Goal: Task Accomplishment & Management: Manage account settings

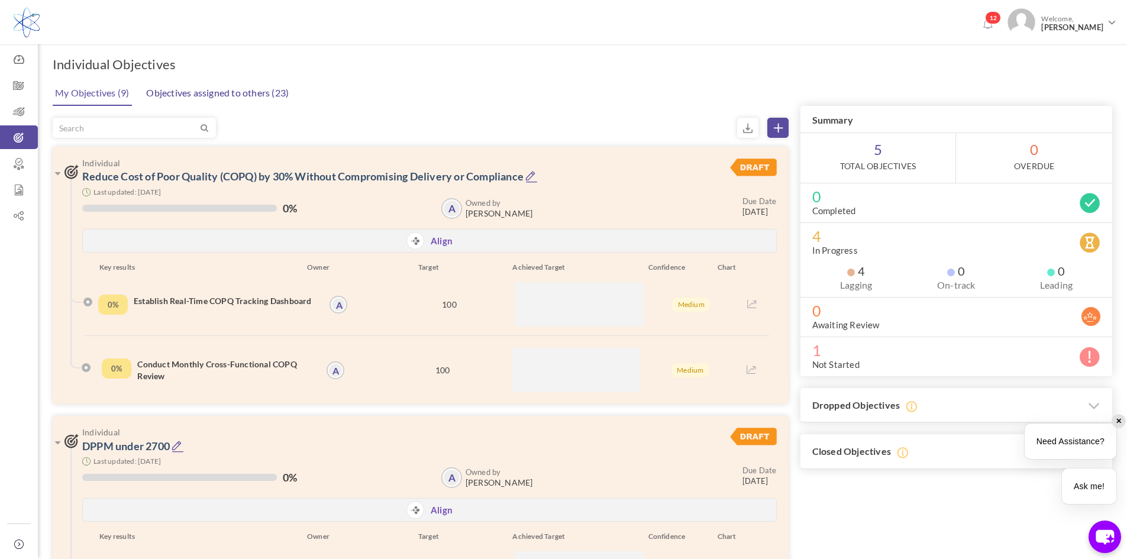
click at [247, 94] on link "Objectives assigned to others (23)" at bounding box center [217, 93] width 149 height 24
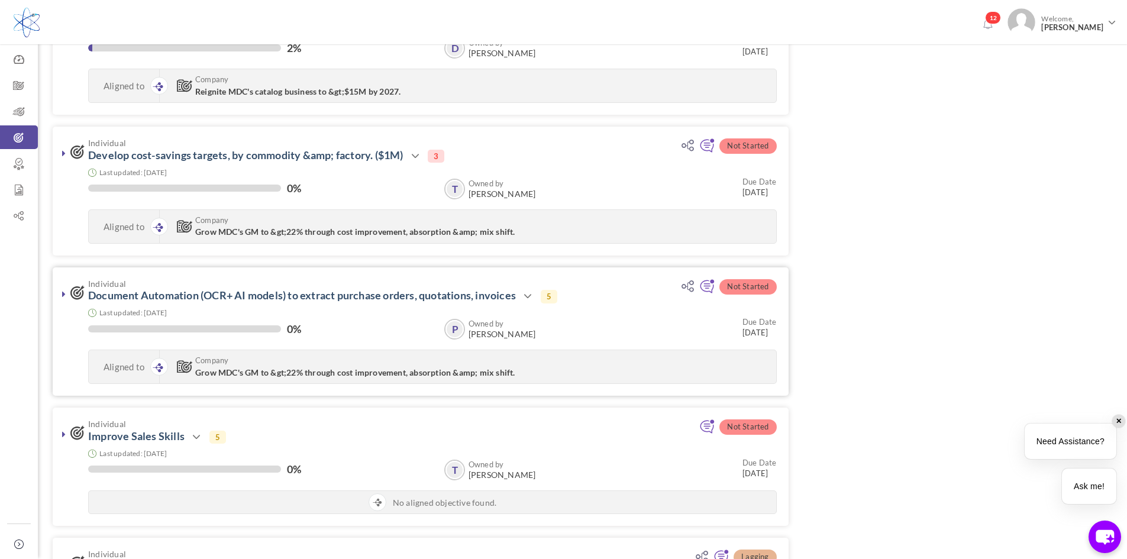
scroll to position [473, 0]
click at [60, 288] on link at bounding box center [64, 293] width 12 height 12
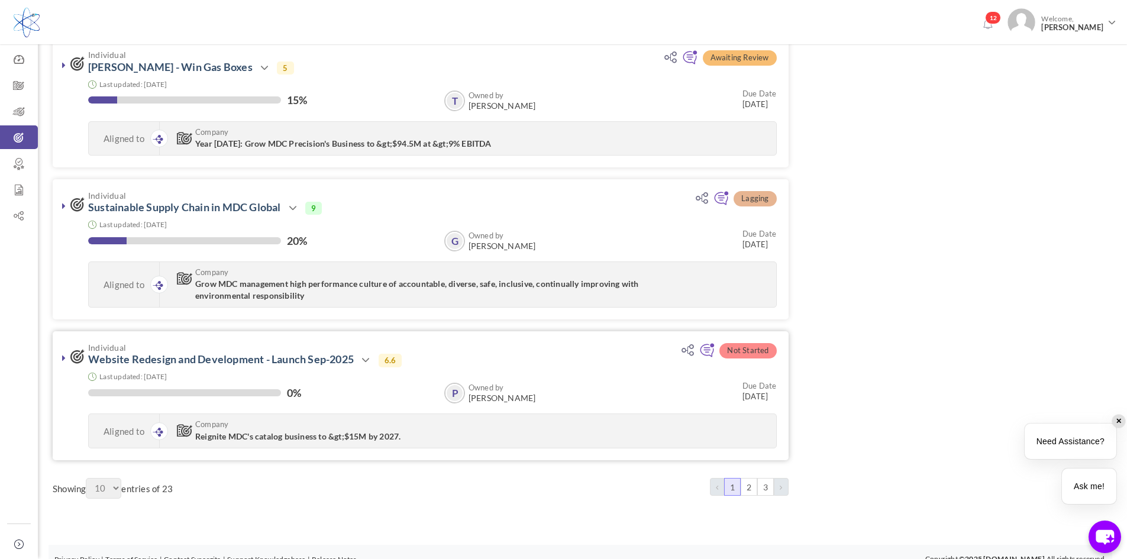
scroll to position [1200, 0]
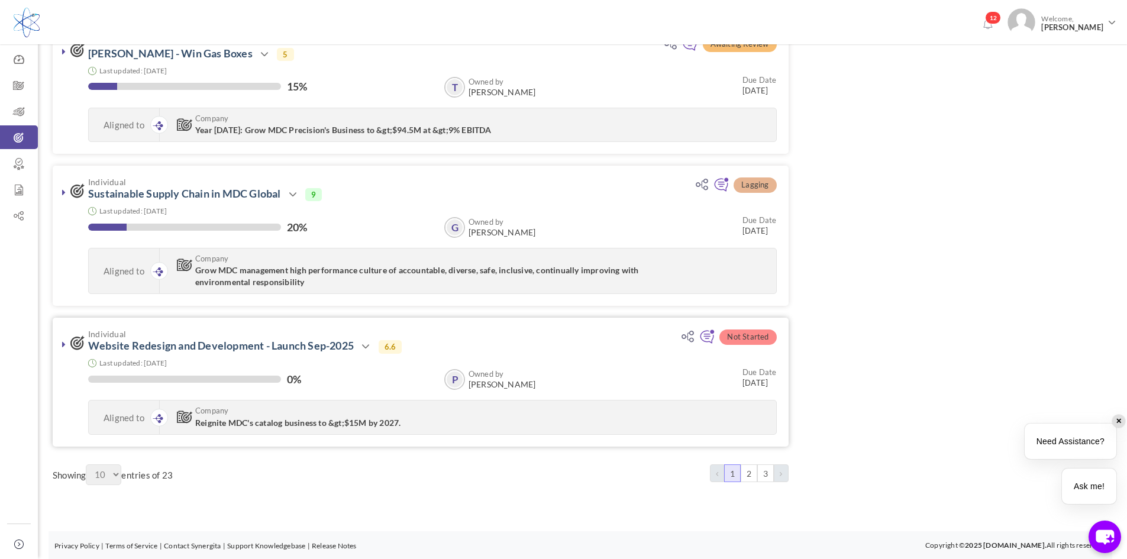
click at [66, 345] on link at bounding box center [64, 344] width 12 height 12
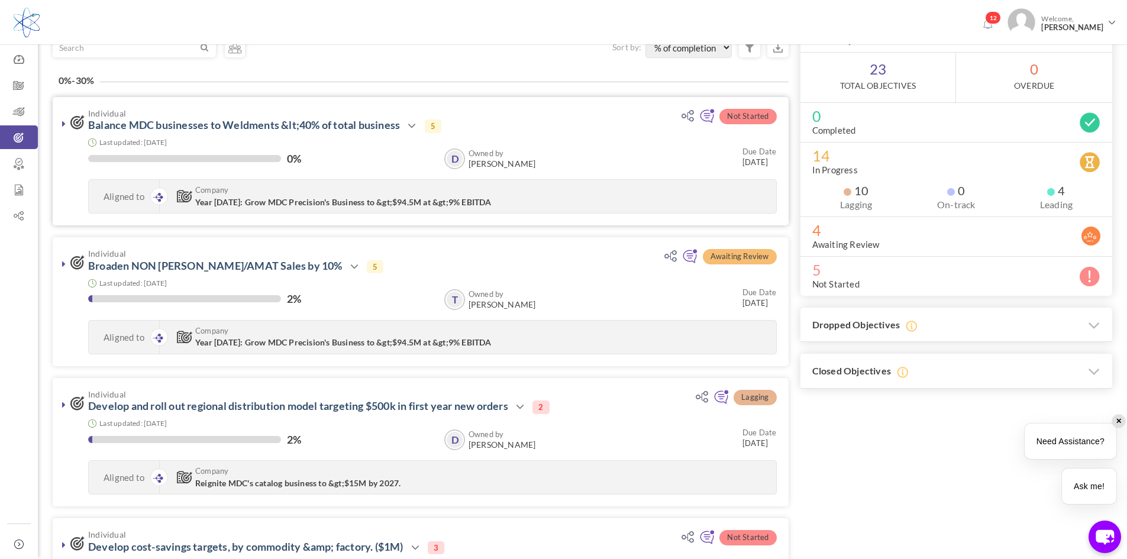
scroll to position [0, 0]
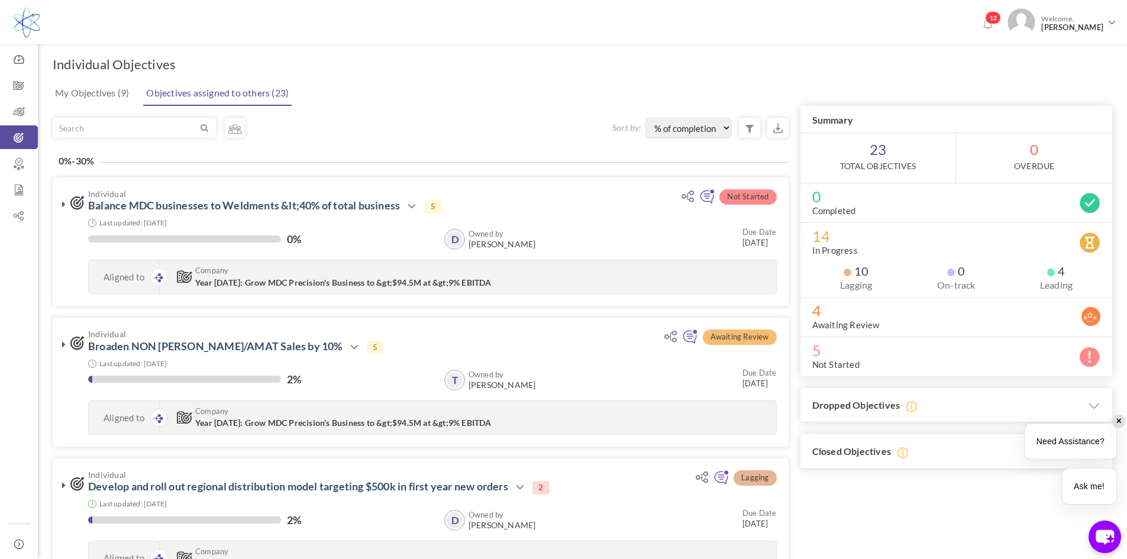
click at [61, 87] on link "My Objectives (9)" at bounding box center [92, 93] width 80 height 24
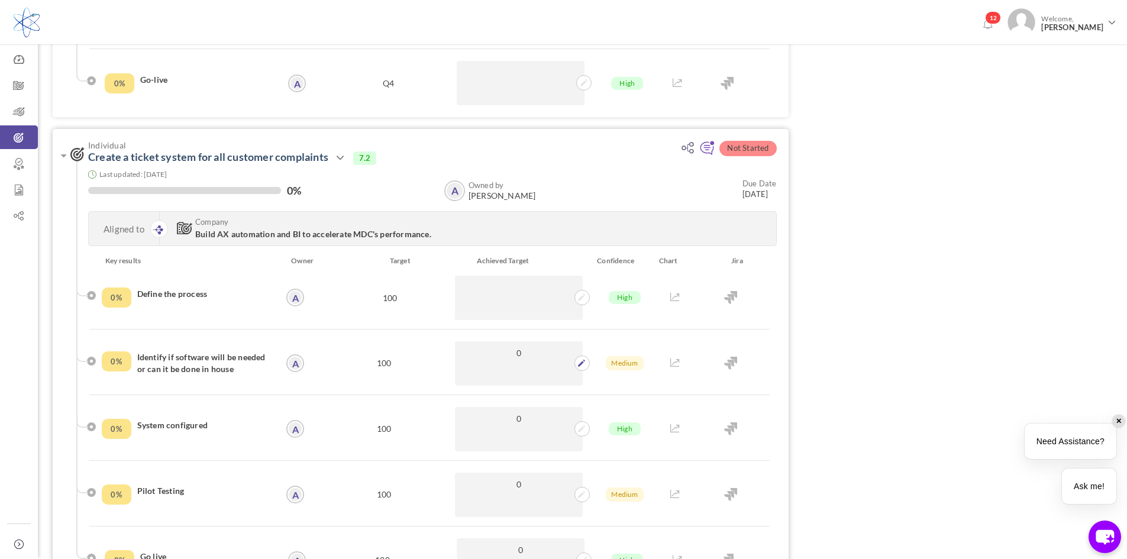
scroll to position [2628, 0]
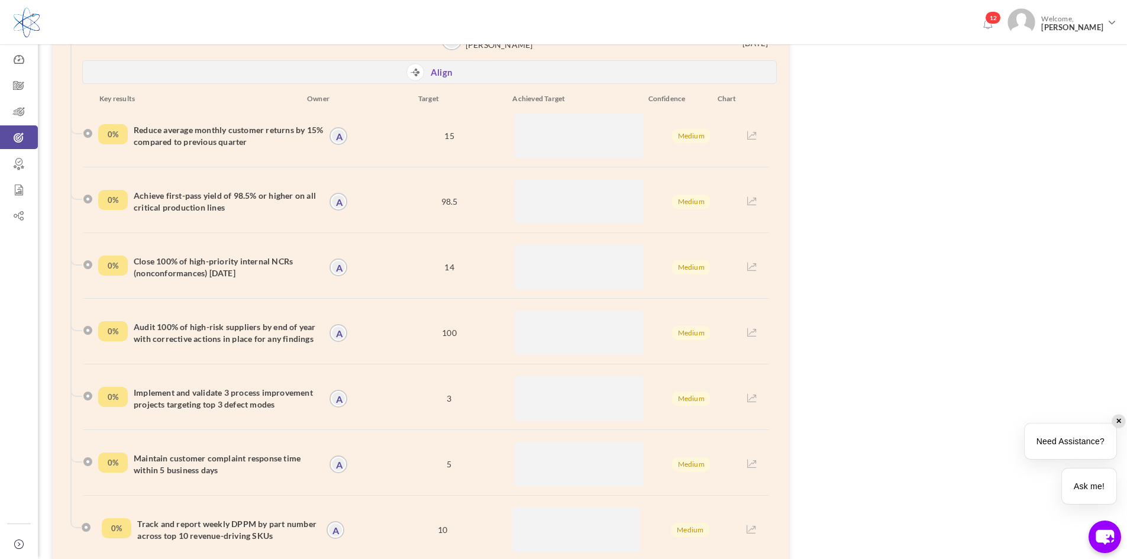
scroll to position [0, 0]
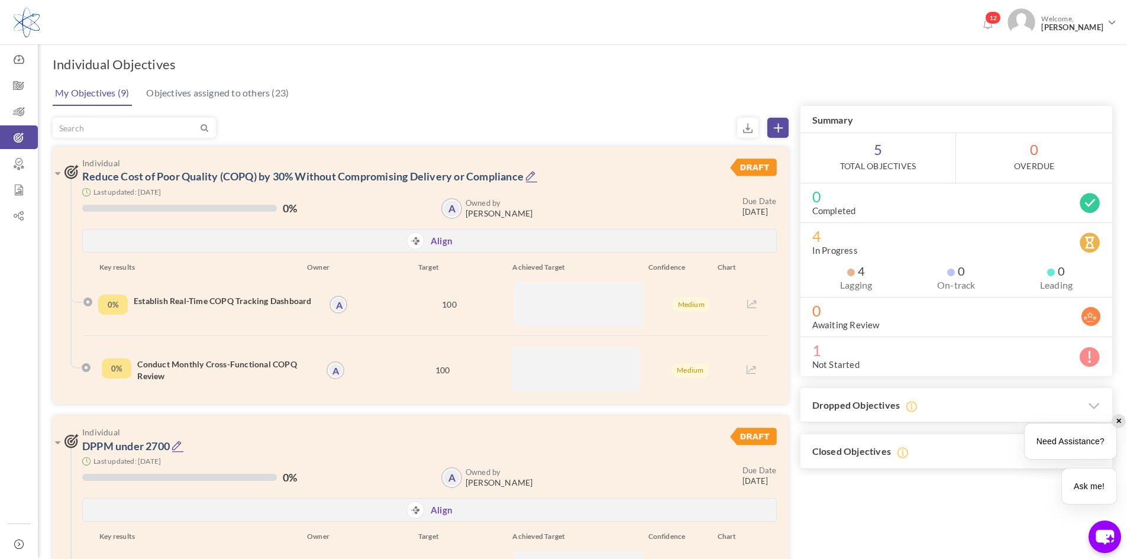
click at [797, 95] on div "My Objectives (9) Objectives assigned to others (23)" at bounding box center [581, 92] width 1062 height 27
